Goal: Information Seeking & Learning: Learn about a topic

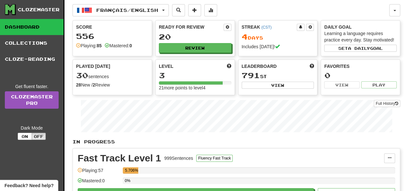
click at [103, 78] on div "30 sentences" at bounding box center [112, 75] width 72 height 8
click at [165, 189] on button "Play" at bounding box center [196, 194] width 236 height 11
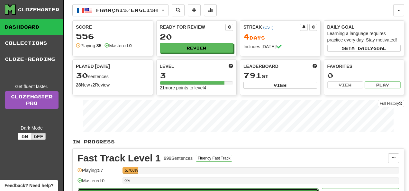
select select "**"
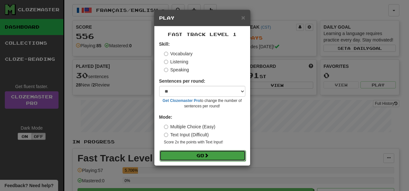
click at [180, 160] on button "Go" at bounding box center [203, 155] width 86 height 11
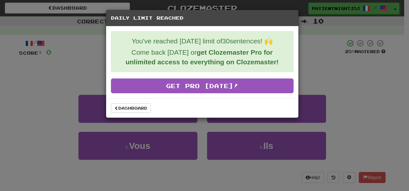
click at [65, 98] on div "Daily Limit Reached You've reached today's limit of 30 sentences! 🙌 Come back t…" at bounding box center [204, 95] width 409 height 191
click at [336, 70] on div "Daily Limit Reached You've reached today's limit of 30 sentences! 🙌 Come back t…" at bounding box center [204, 95] width 409 height 191
click at [144, 102] on div "Dashboard" at bounding box center [202, 108] width 192 height 20
click at [144, 104] on link "Dashboard" at bounding box center [131, 108] width 40 height 10
